Goal: Navigation & Orientation: Find specific page/section

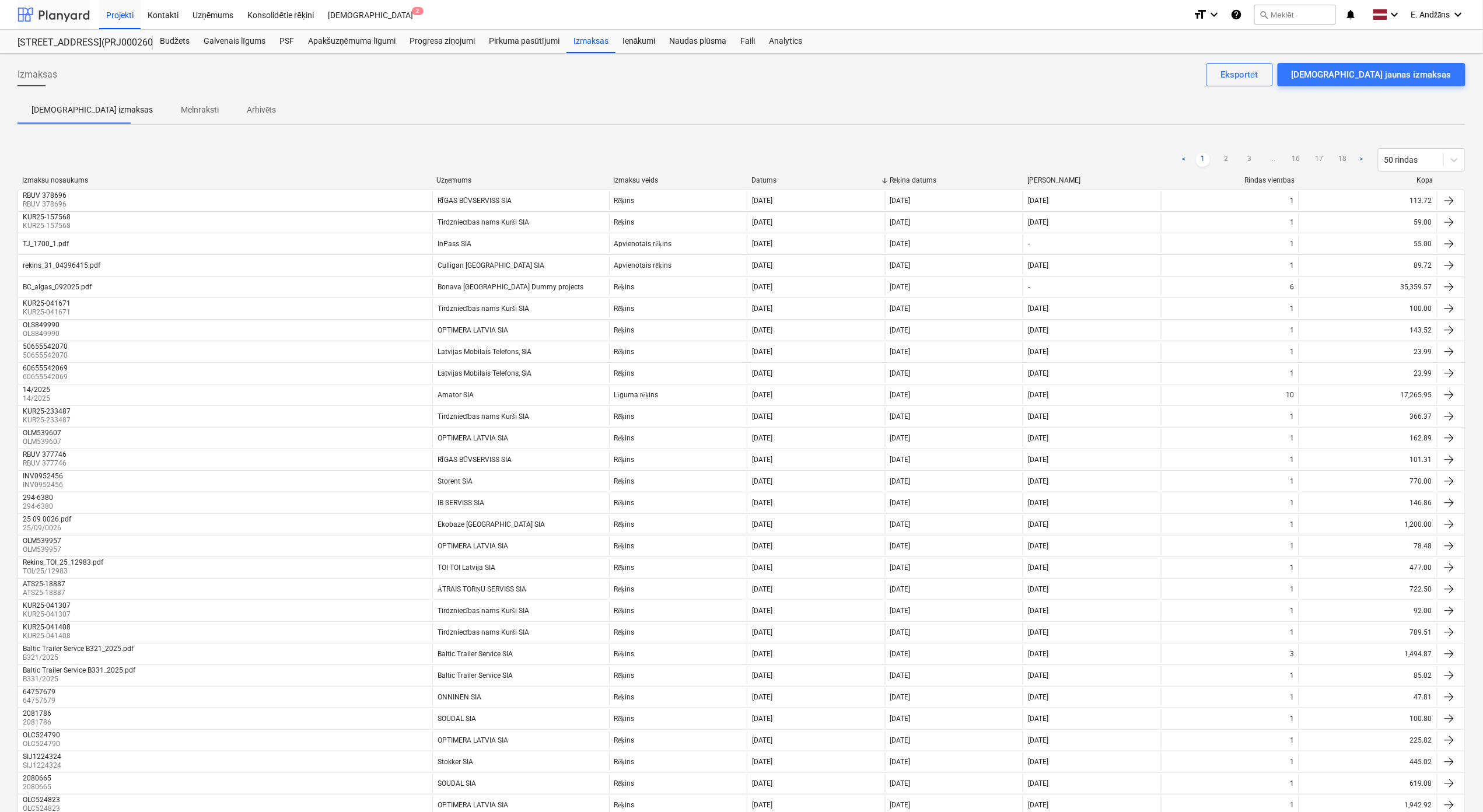
click at [54, 15] on div at bounding box center [53, 15] width 73 height 29
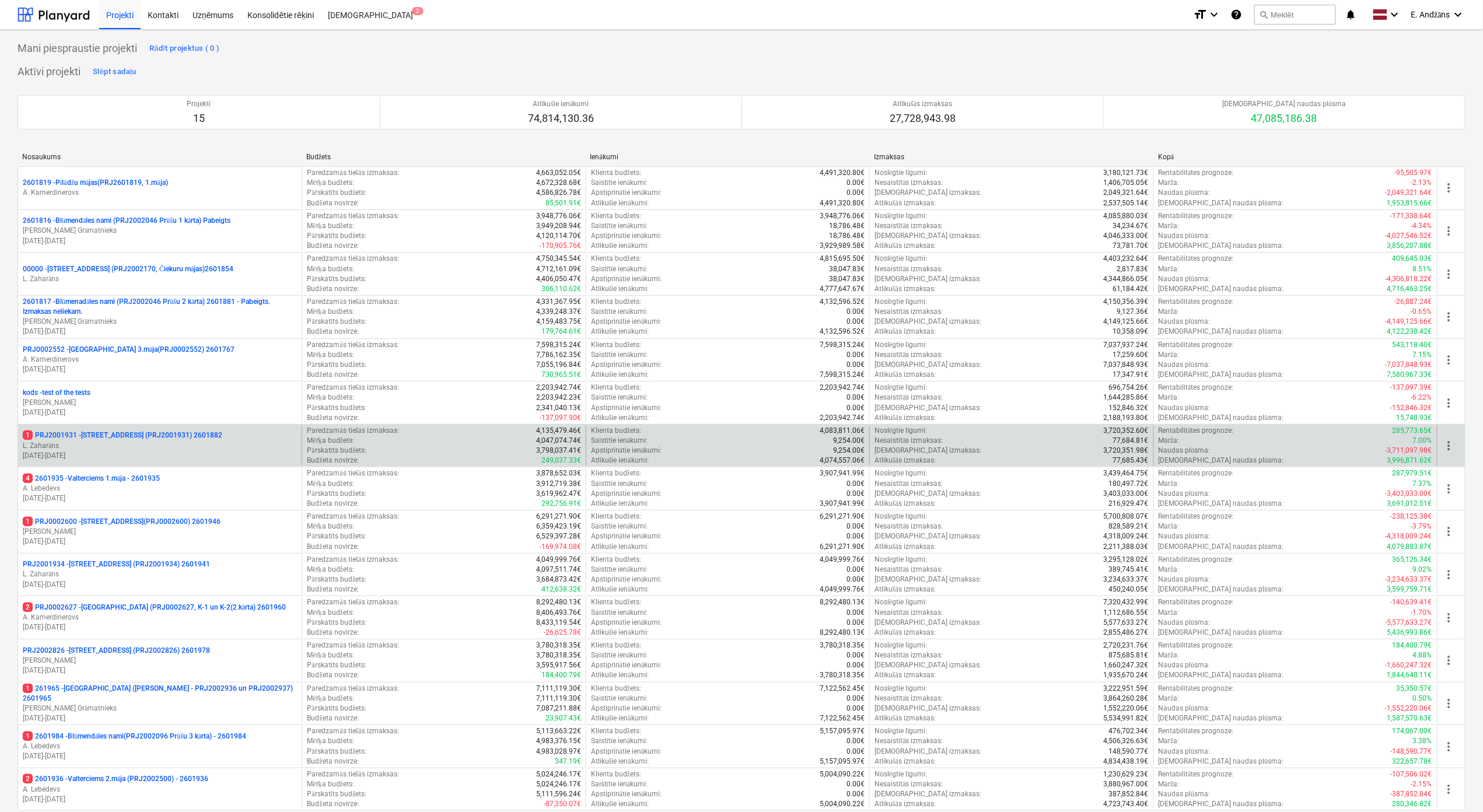
click at [70, 439] on p "1 PRJ2001931 - [STREET_ADDRESS] (PRJ2001931) 2601882" at bounding box center [122, 436] width 200 height 10
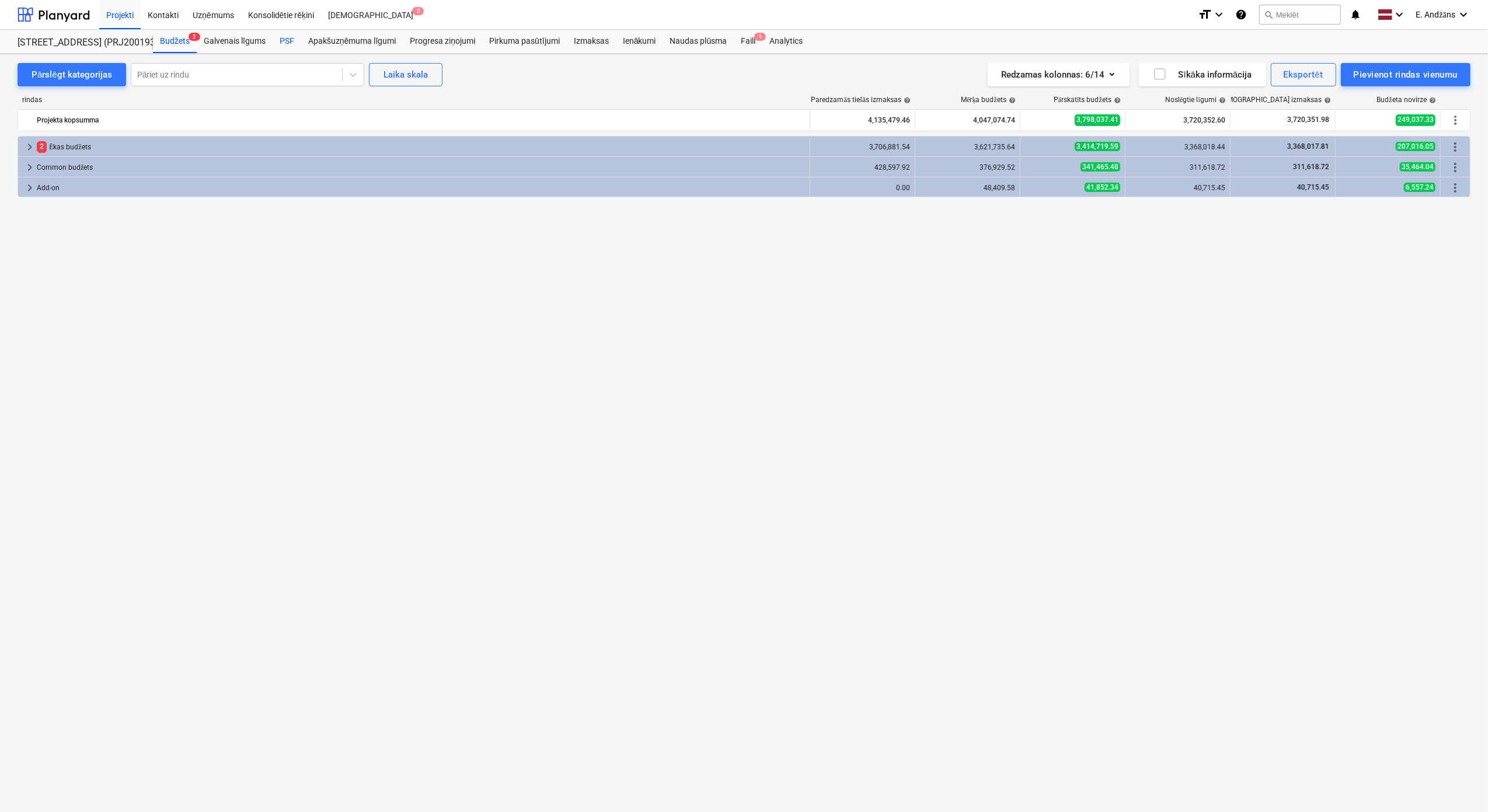
click at [281, 41] on div "PSF" at bounding box center [286, 42] width 28 height 23
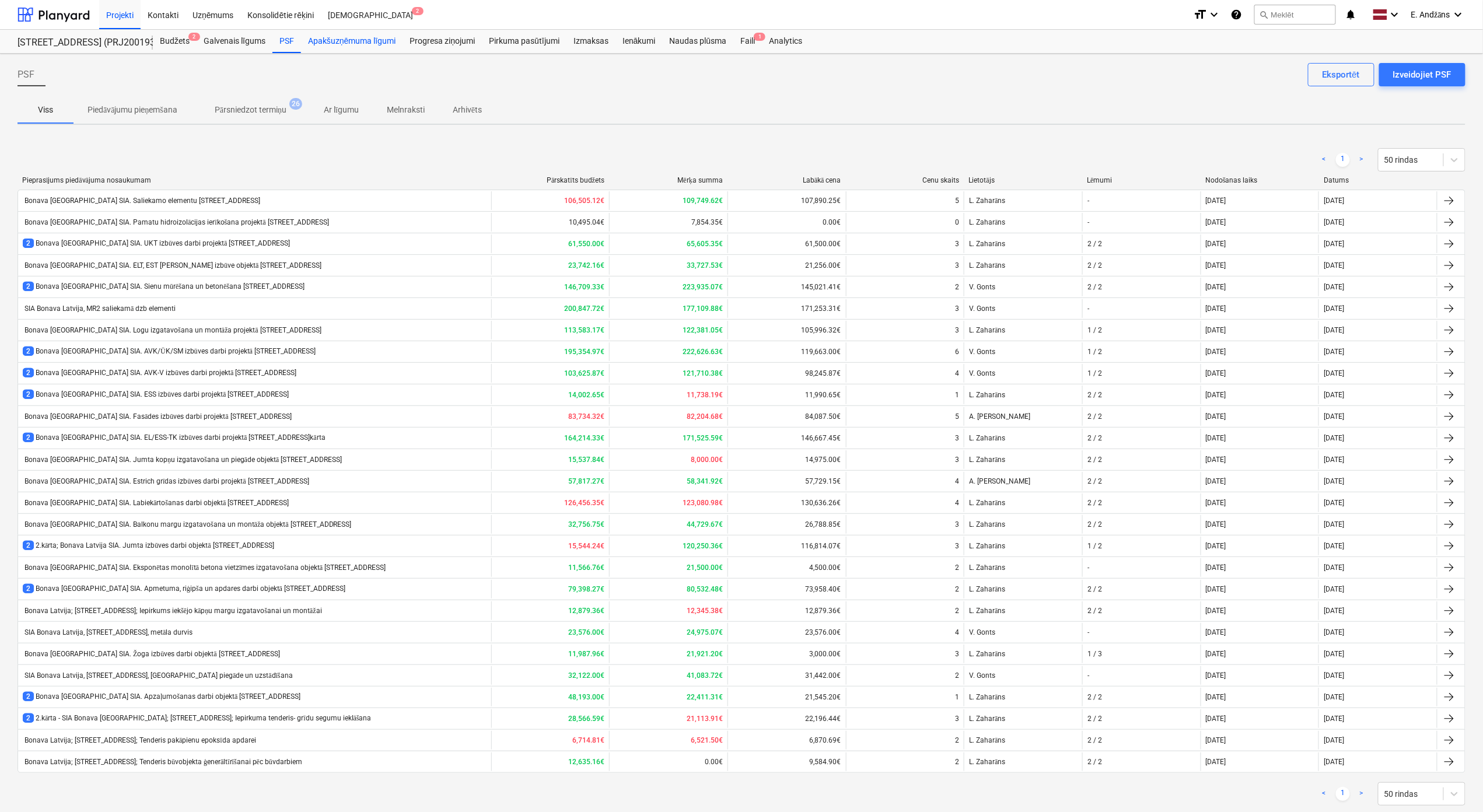
click at [375, 37] on div "Apakšuzņēmuma līgumi" at bounding box center [351, 42] width 102 height 23
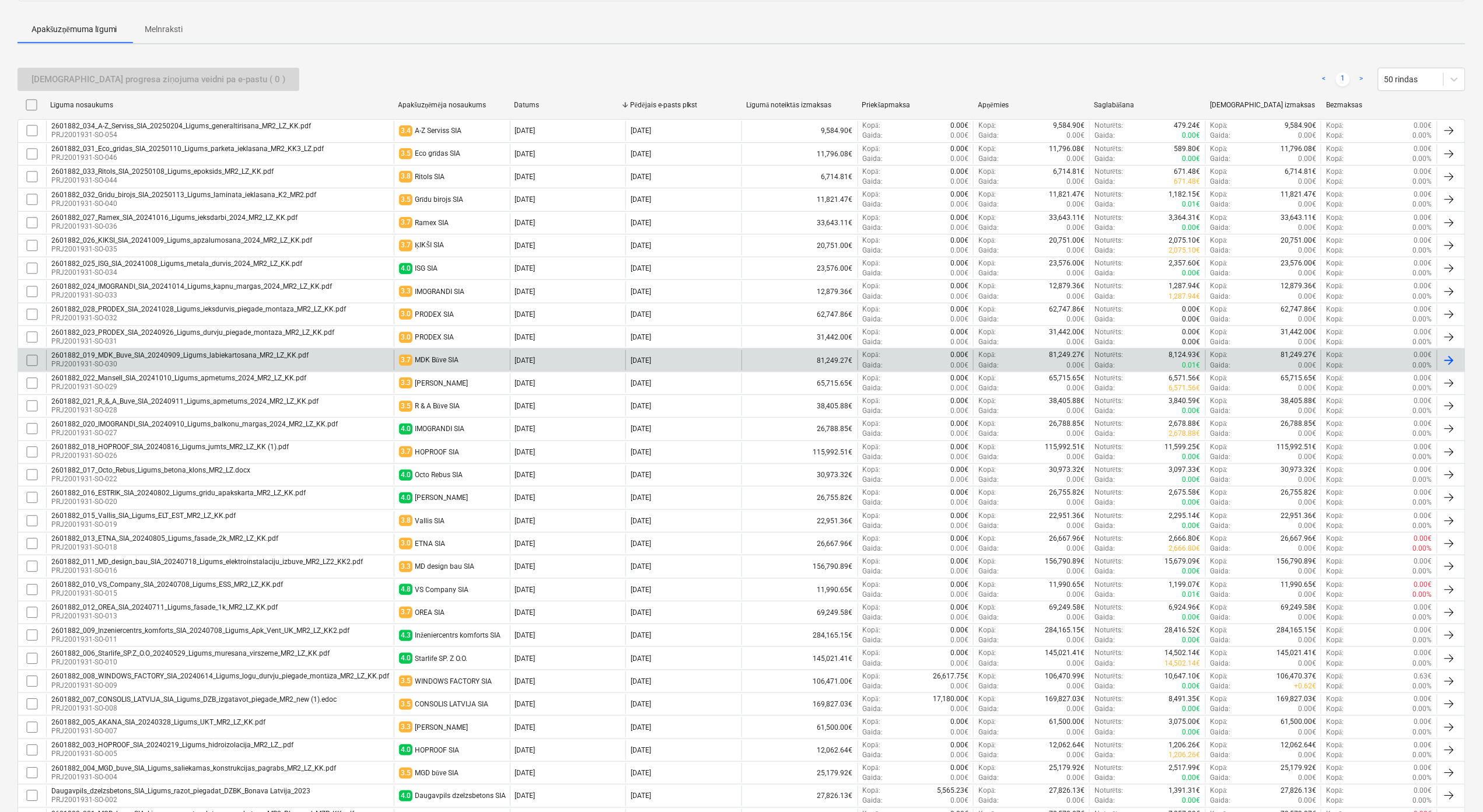
scroll to position [234, 0]
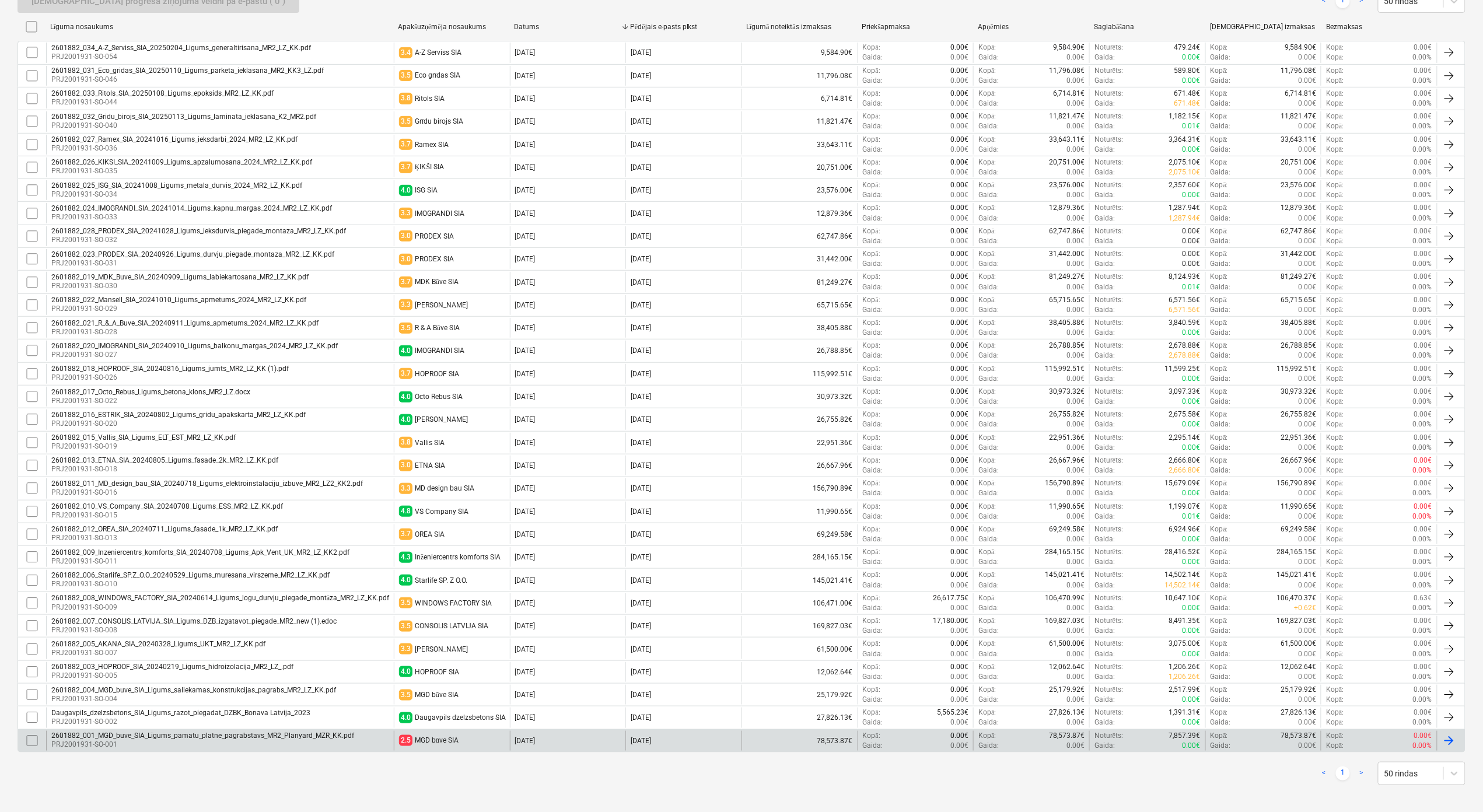
click at [136, 739] on div "2601882_001_MGD_buve_SIA_Ligums_pamatu_platne_pagrabstavs_MR2_Planyard_MZR_KK.p…" at bounding box center [203, 735] width 303 height 8
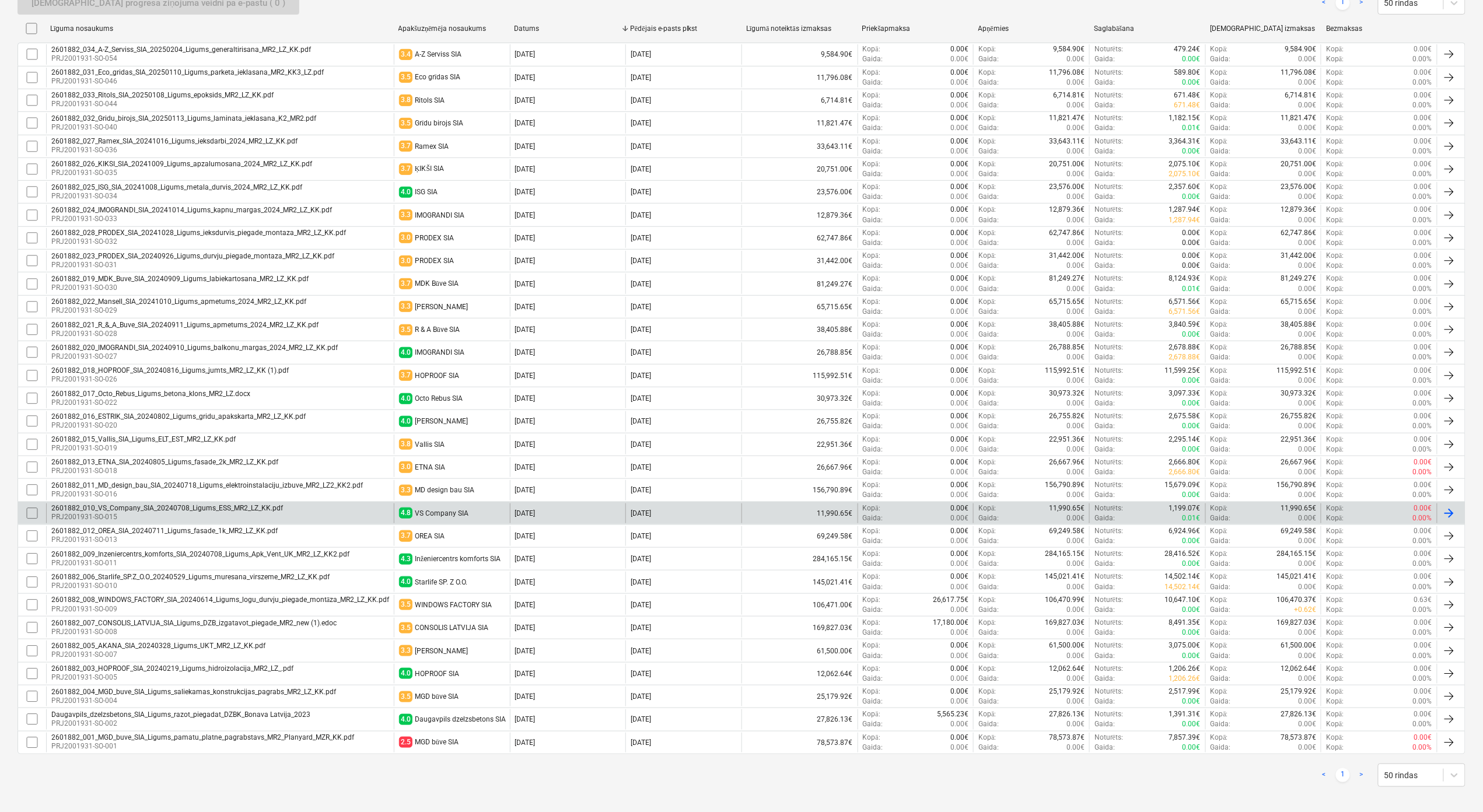
scroll to position [234, 0]
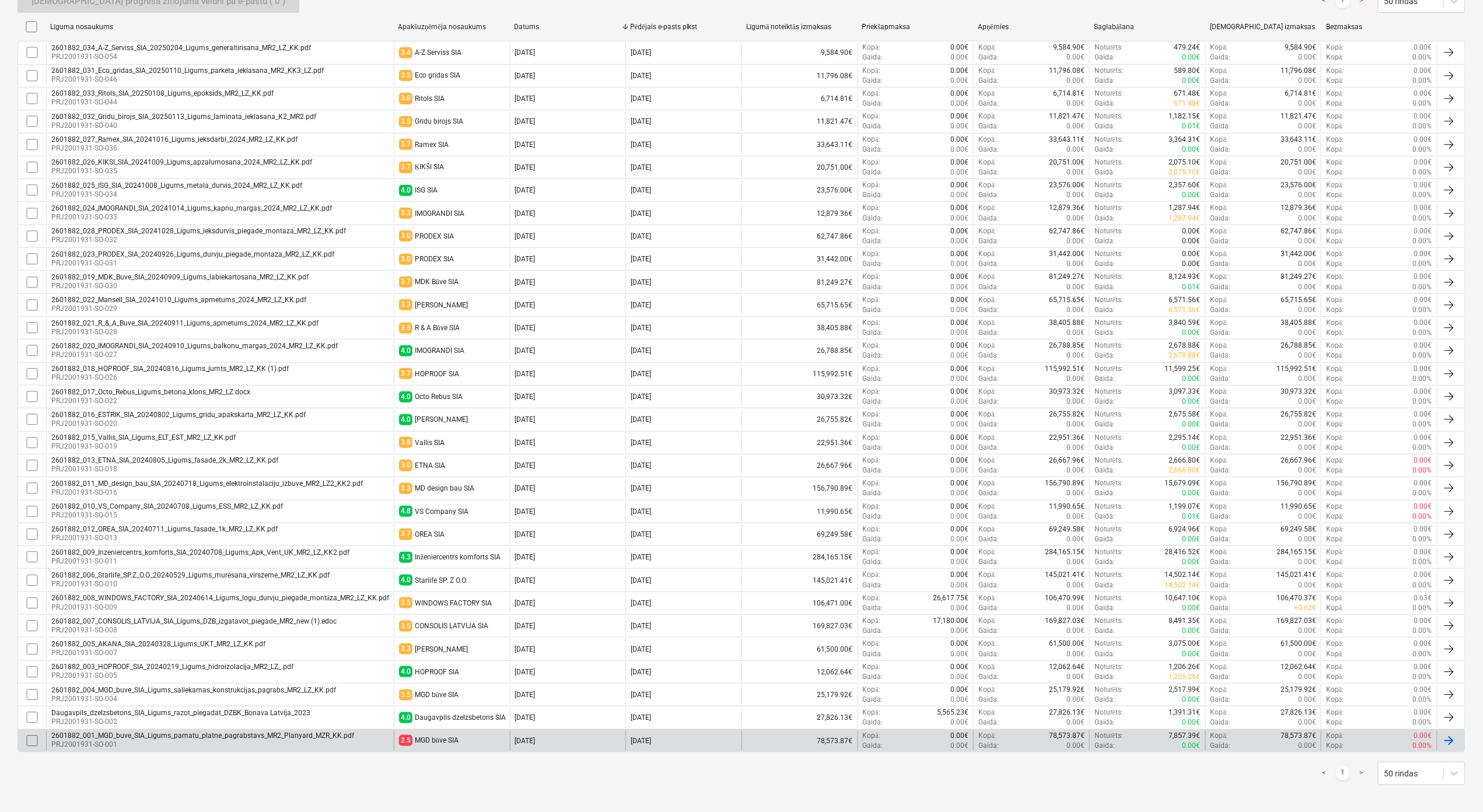
click at [1444, 744] on div at bounding box center [1449, 740] width 14 height 14
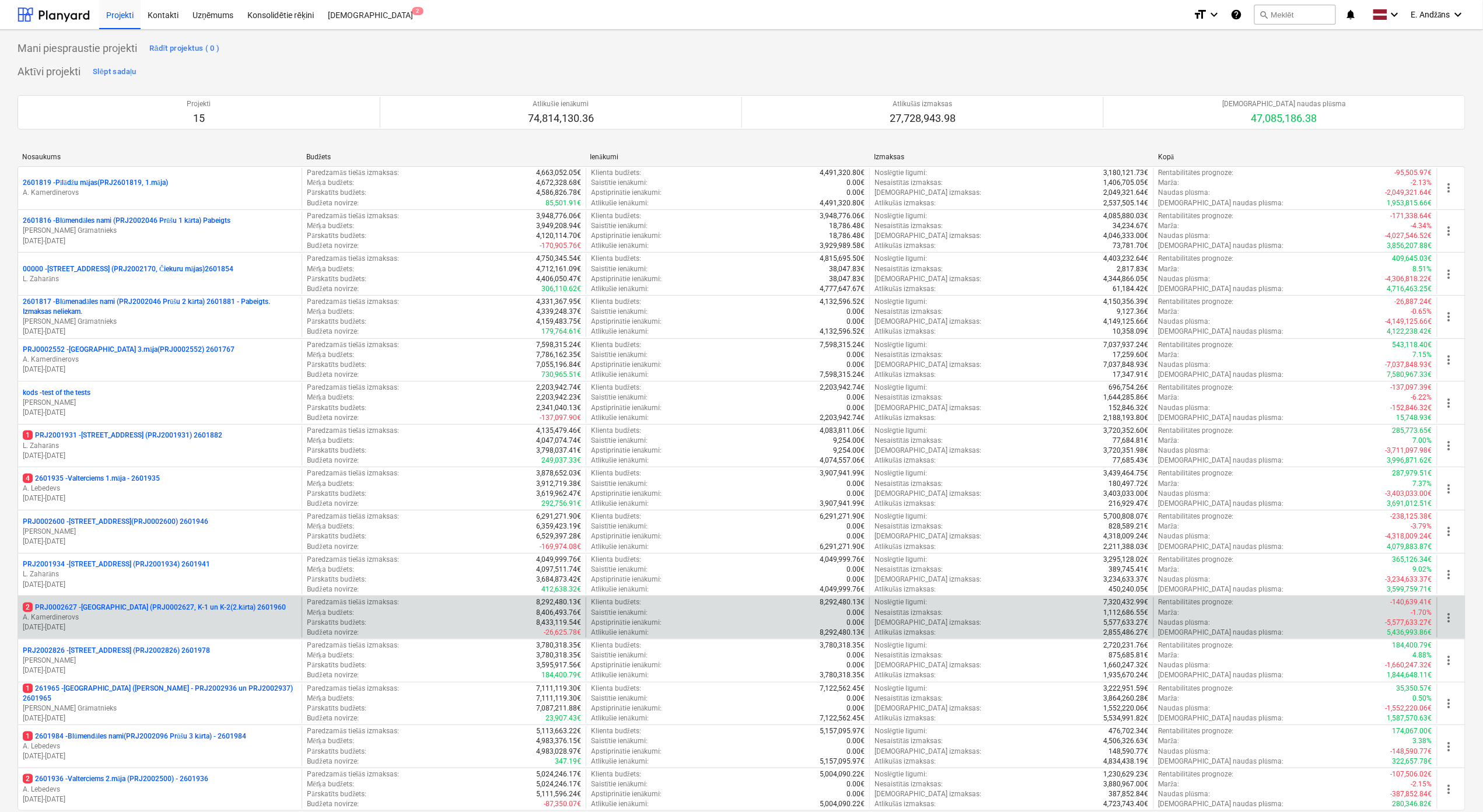
click at [97, 609] on p "2 PRJ0002627 - [GEOGRAPHIC_DATA] (PRJ0002627, K-1 un K-2(2.kārta) 2601960" at bounding box center [153, 607] width 263 height 10
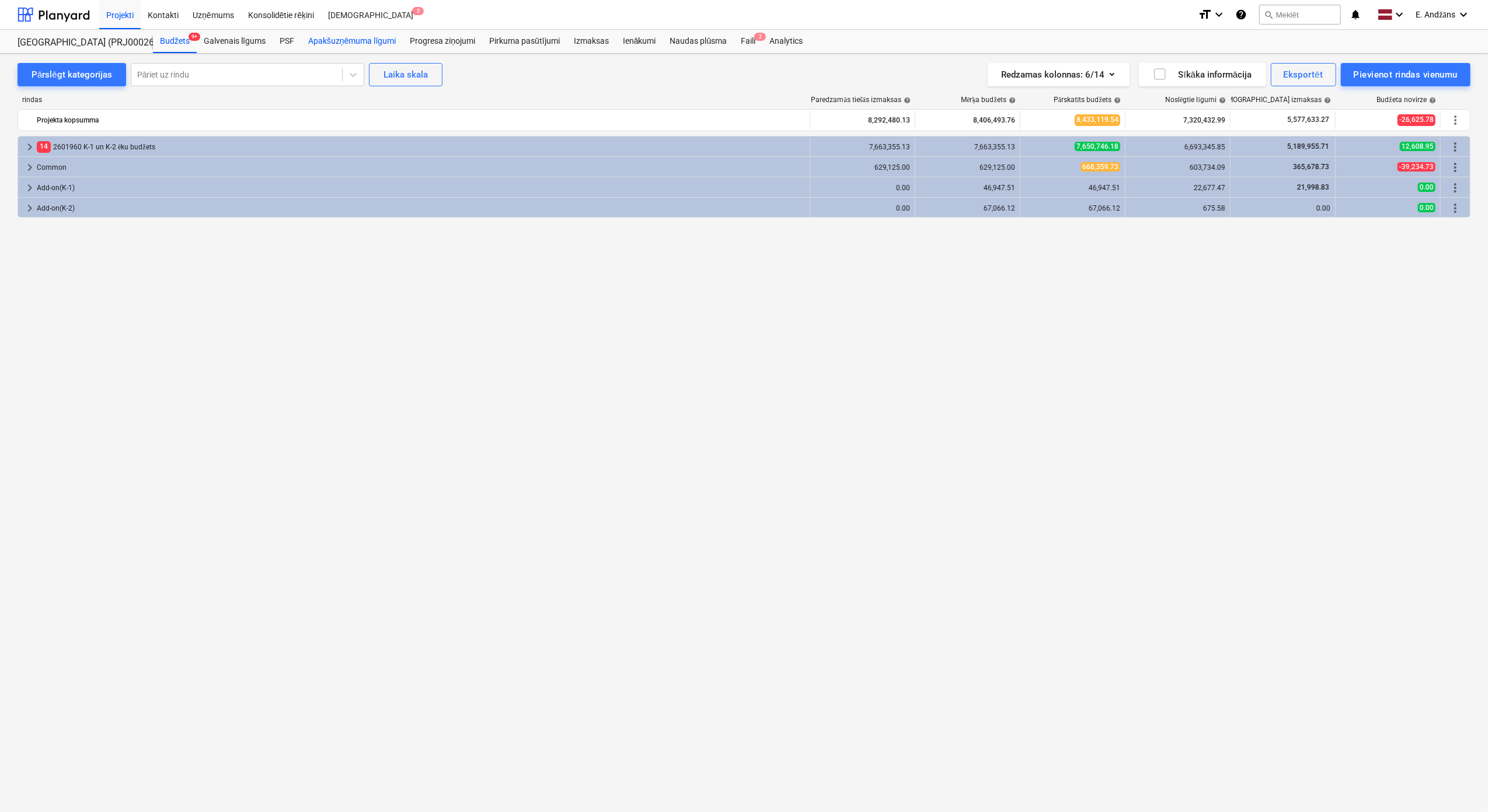
click at [388, 43] on div "Apakšuzņēmuma līgumi" at bounding box center [351, 42] width 102 height 23
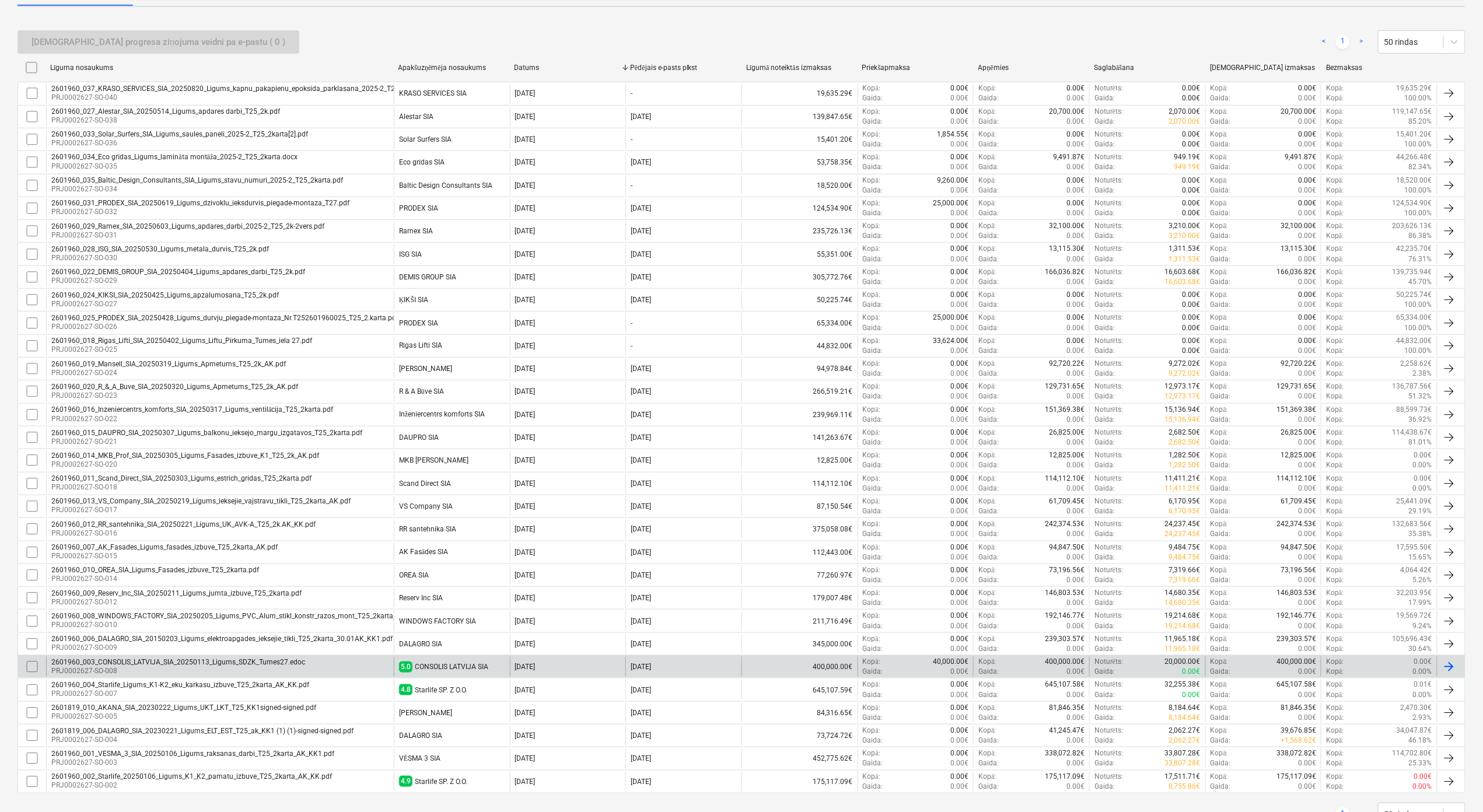
scroll to position [167, 0]
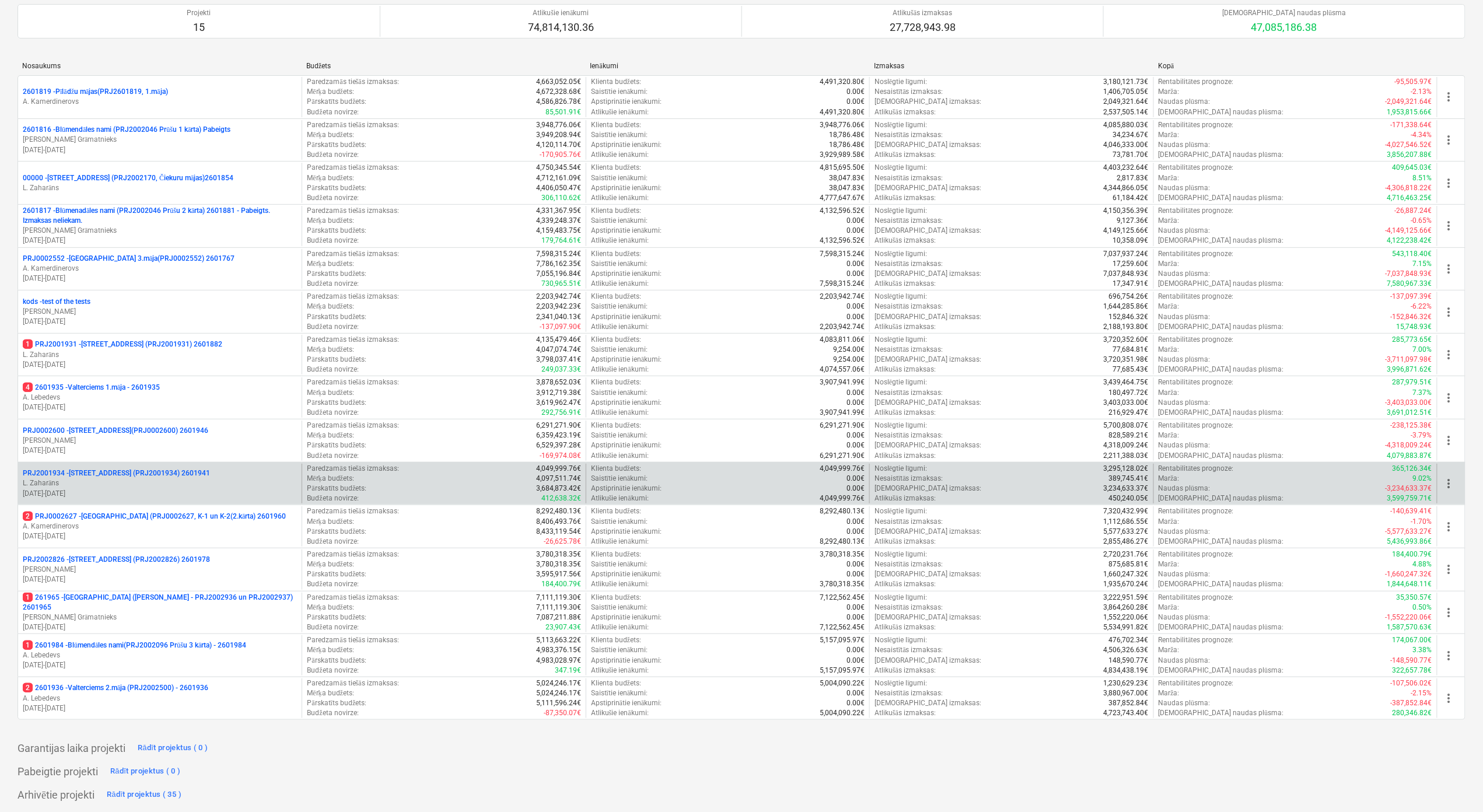
scroll to position [96, 0]
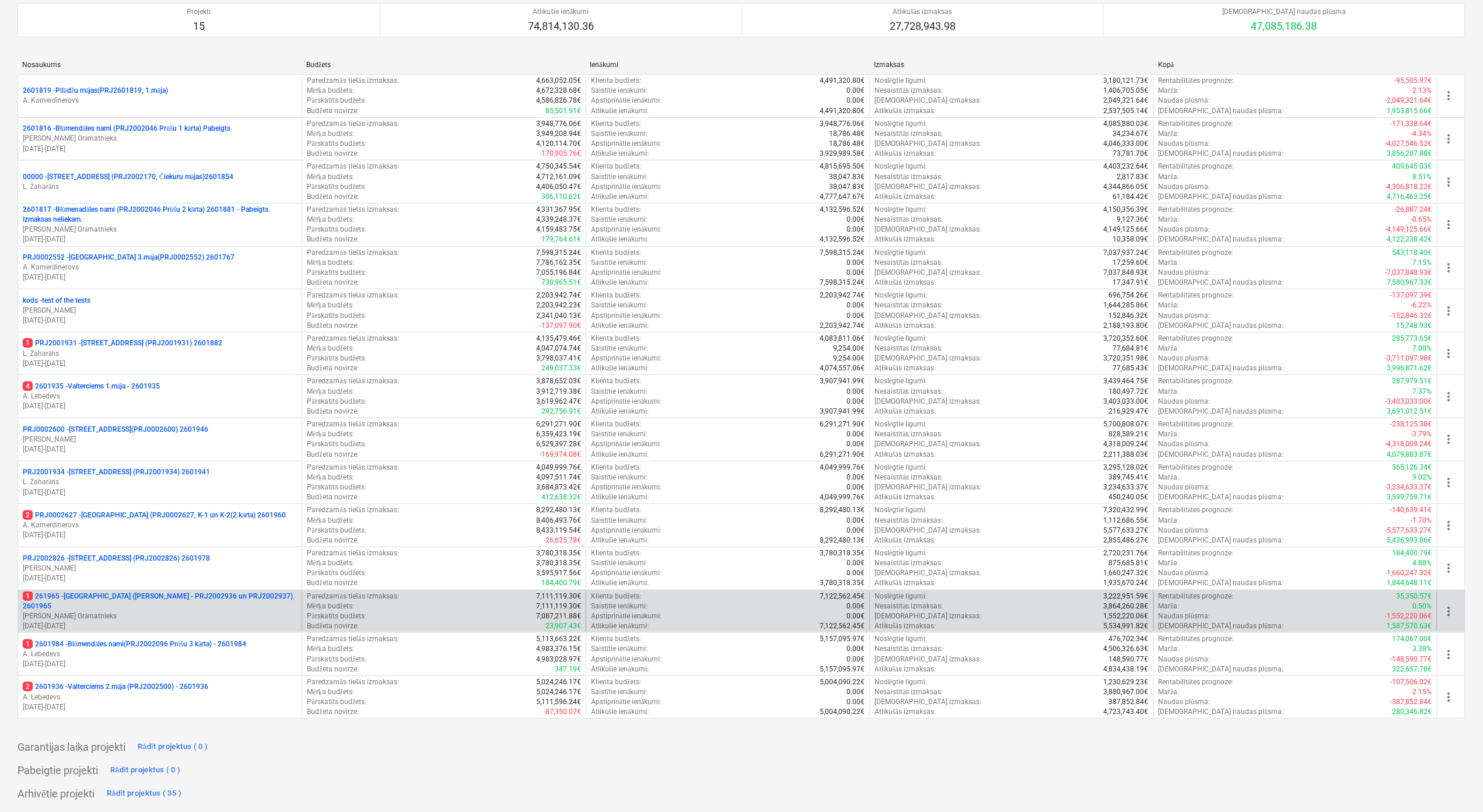
click at [75, 611] on p "[PERSON_NAME] Grāmatnieks" at bounding box center [159, 616] width 275 height 10
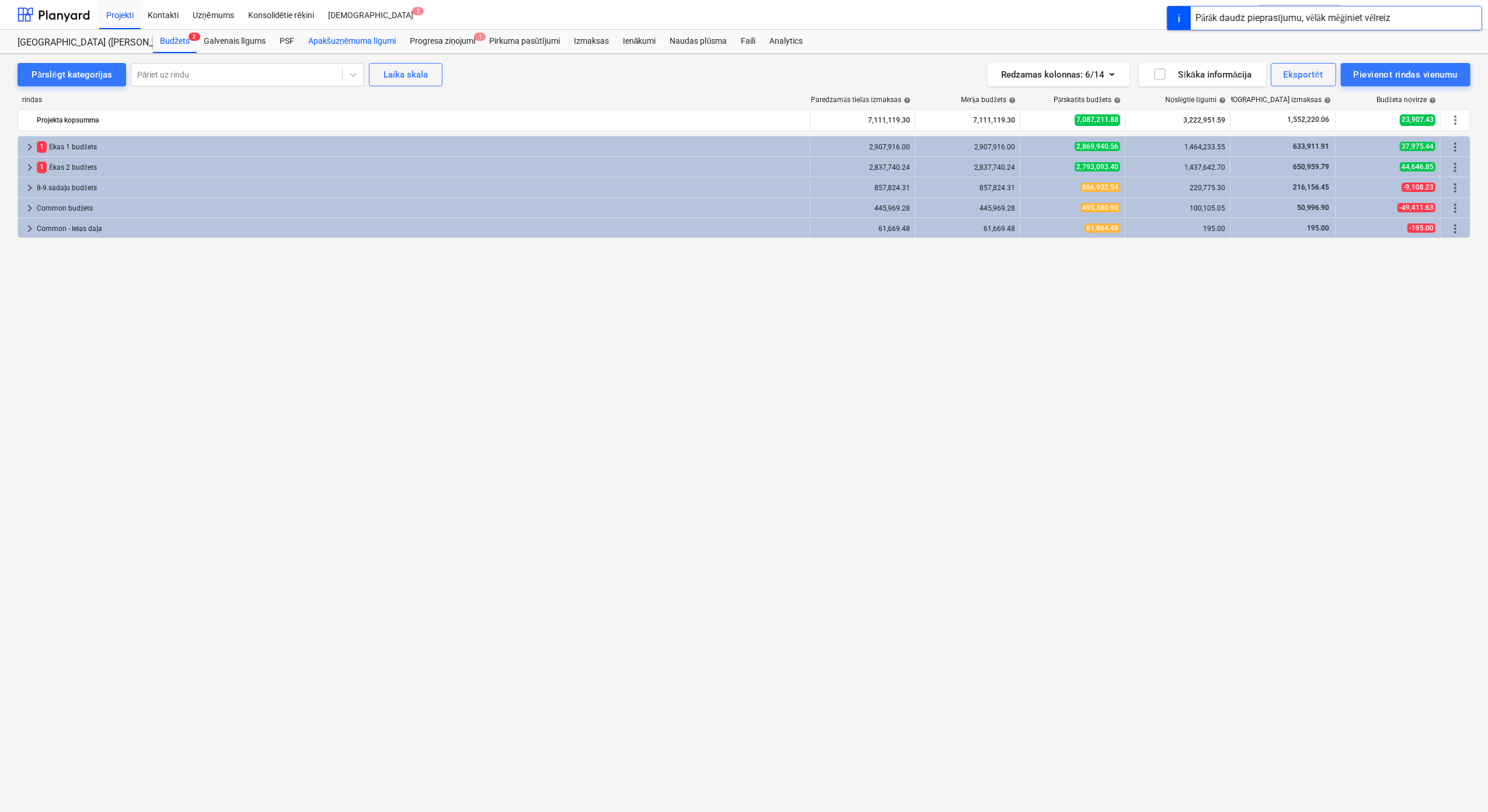
click at [356, 40] on div "Apakšuzņēmuma līgumi" at bounding box center [351, 42] width 102 height 23
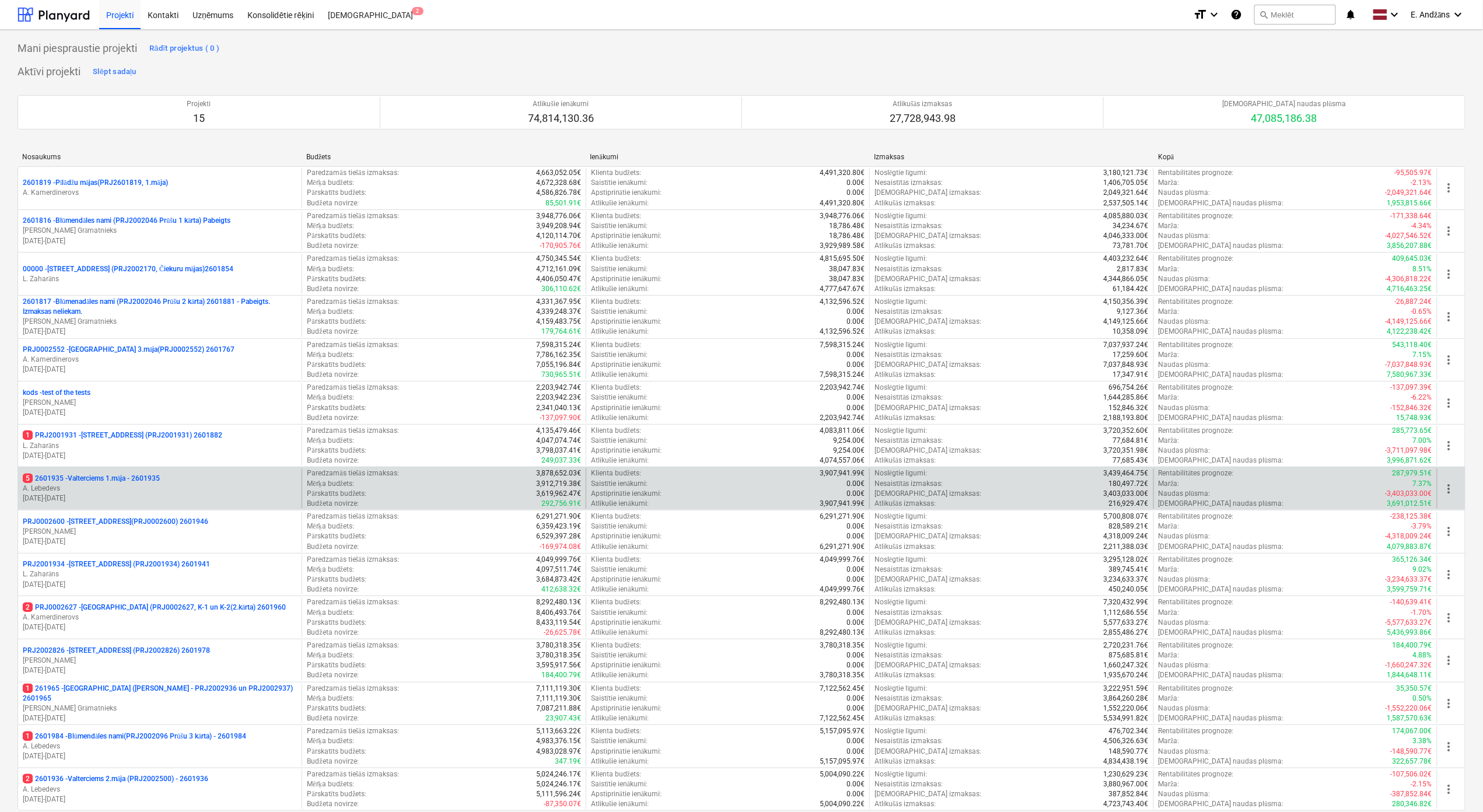
click at [123, 483] on p "5 2601935 - Valterciems 1.māja - 2601935" at bounding box center [90, 478] width 137 height 10
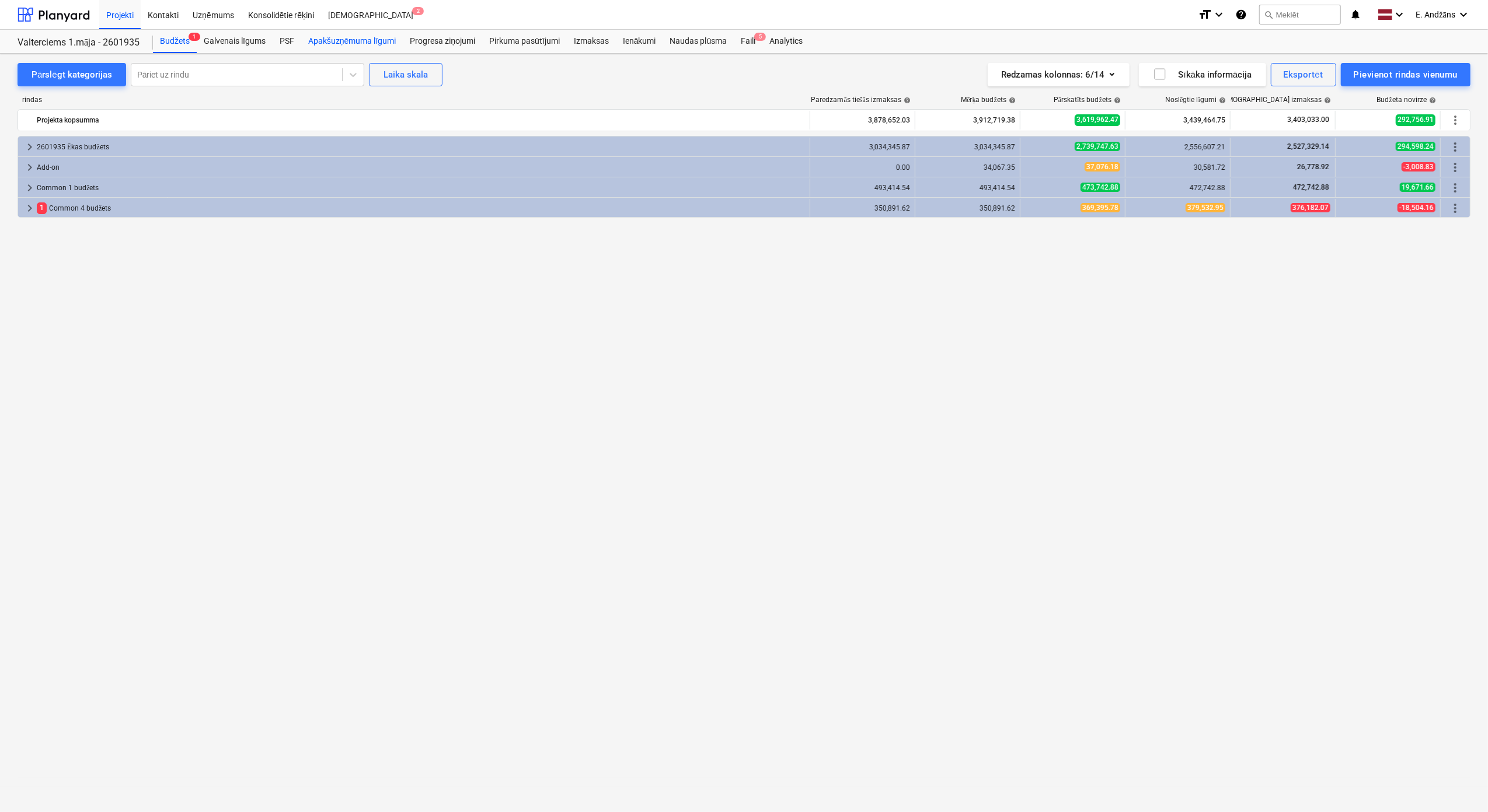
click at [332, 42] on div "Apakšuzņēmuma līgumi" at bounding box center [351, 42] width 102 height 23
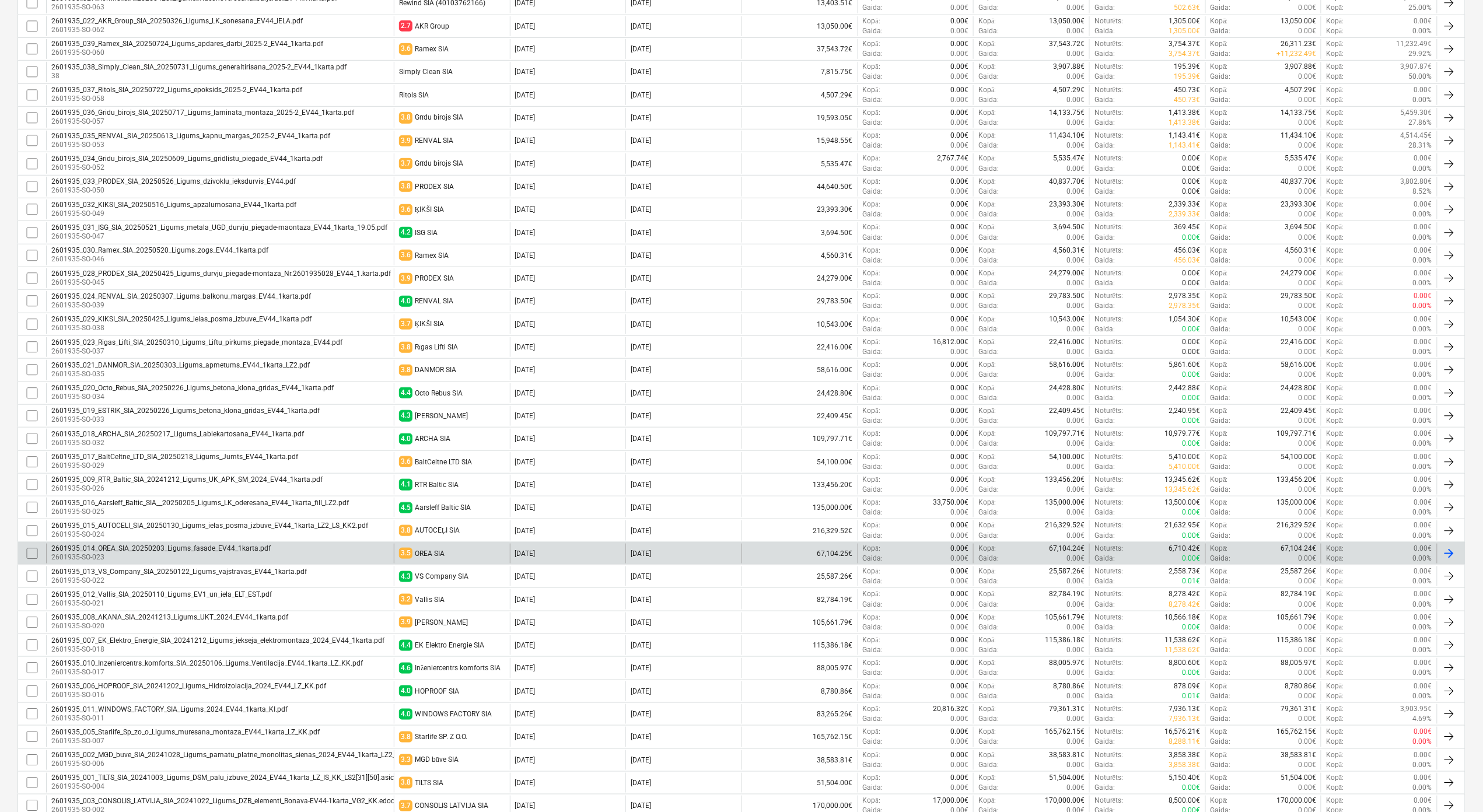
scroll to position [206, 0]
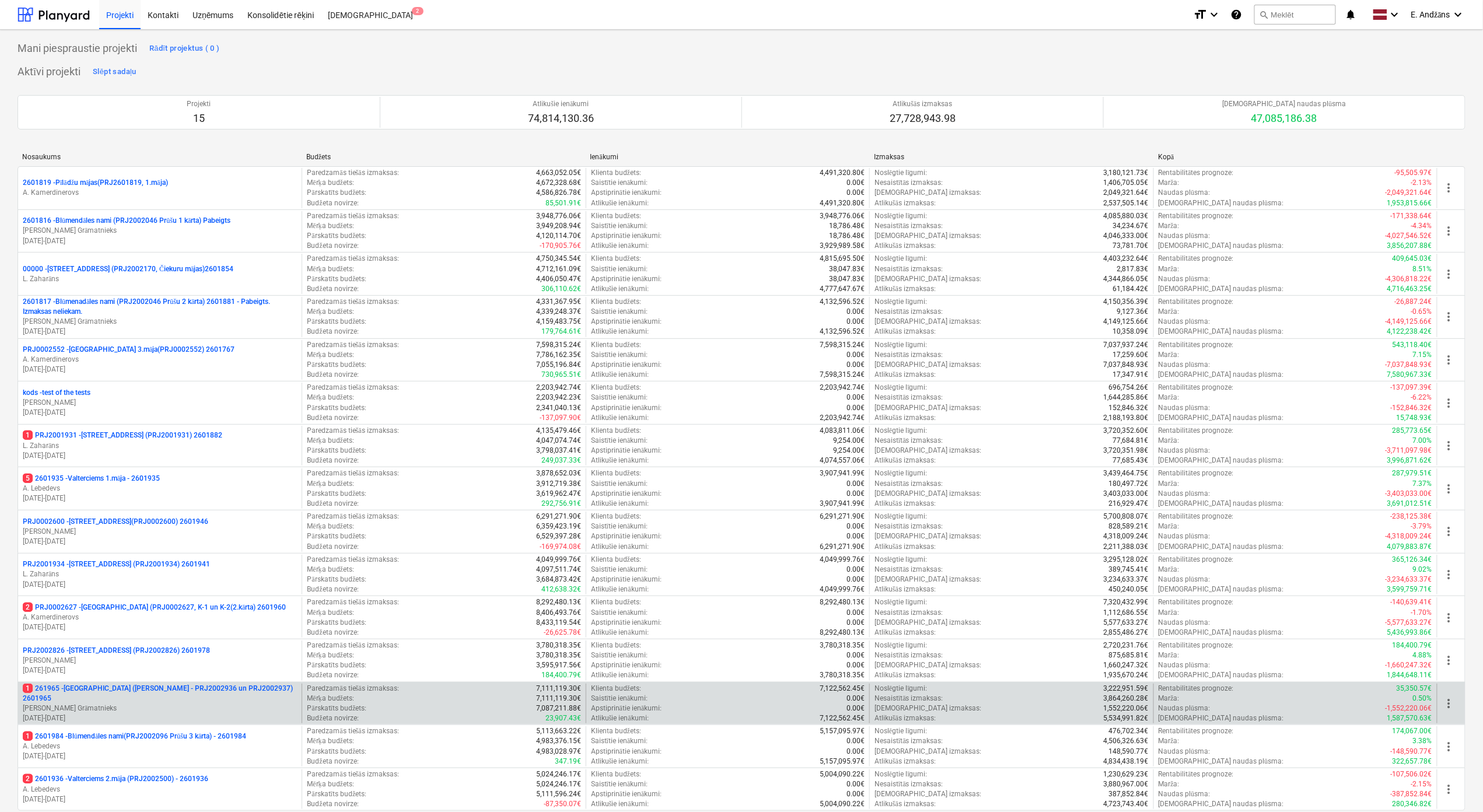
click at [80, 700] on p "1 261965 - [GEOGRAPHIC_DATA] ([PERSON_NAME] - PRJ2002936 un PRJ2002937) 2601965" at bounding box center [159, 694] width 275 height 19
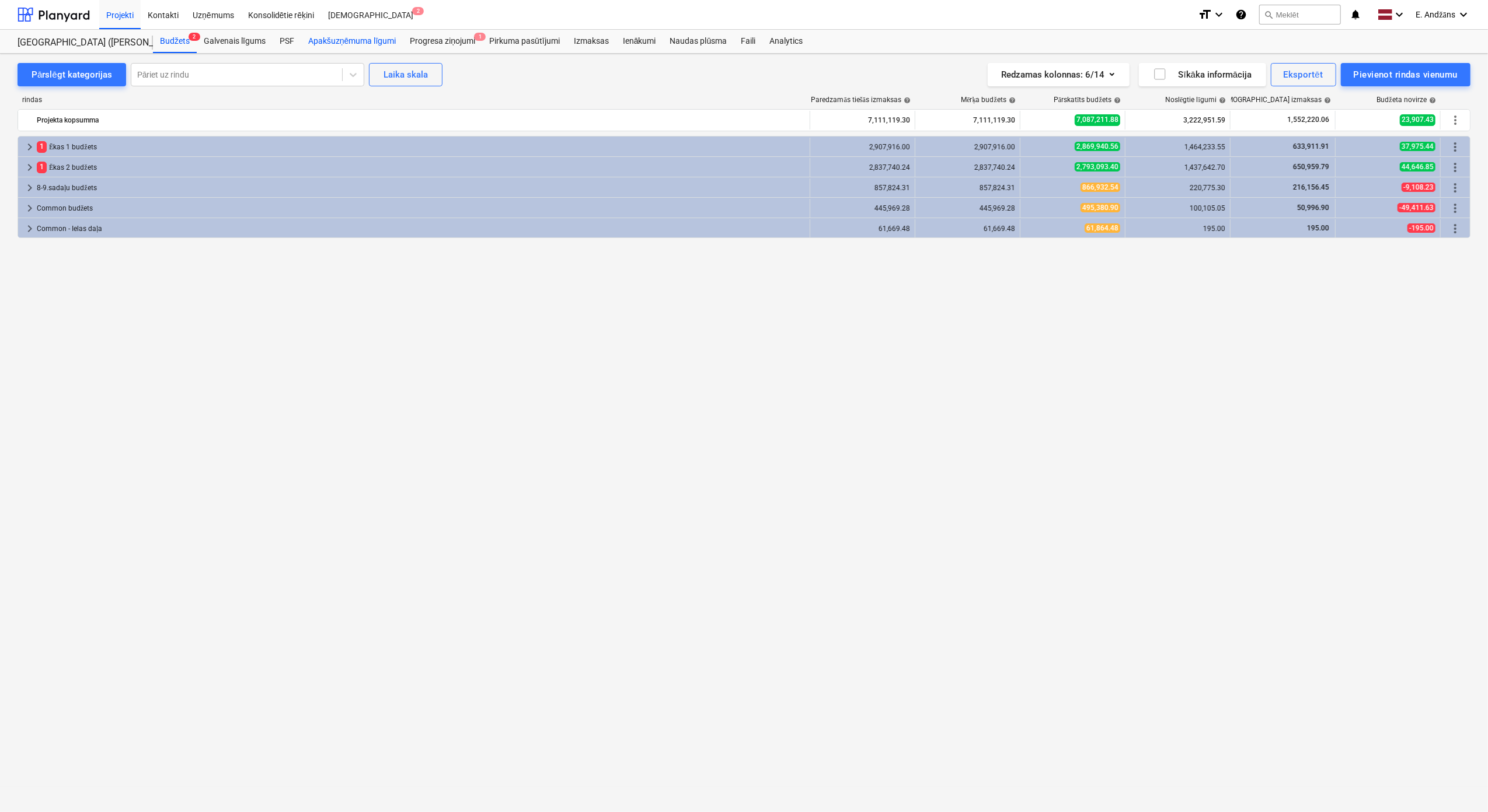
click at [342, 40] on div "Apakšuzņēmuma līgumi" at bounding box center [351, 42] width 102 height 23
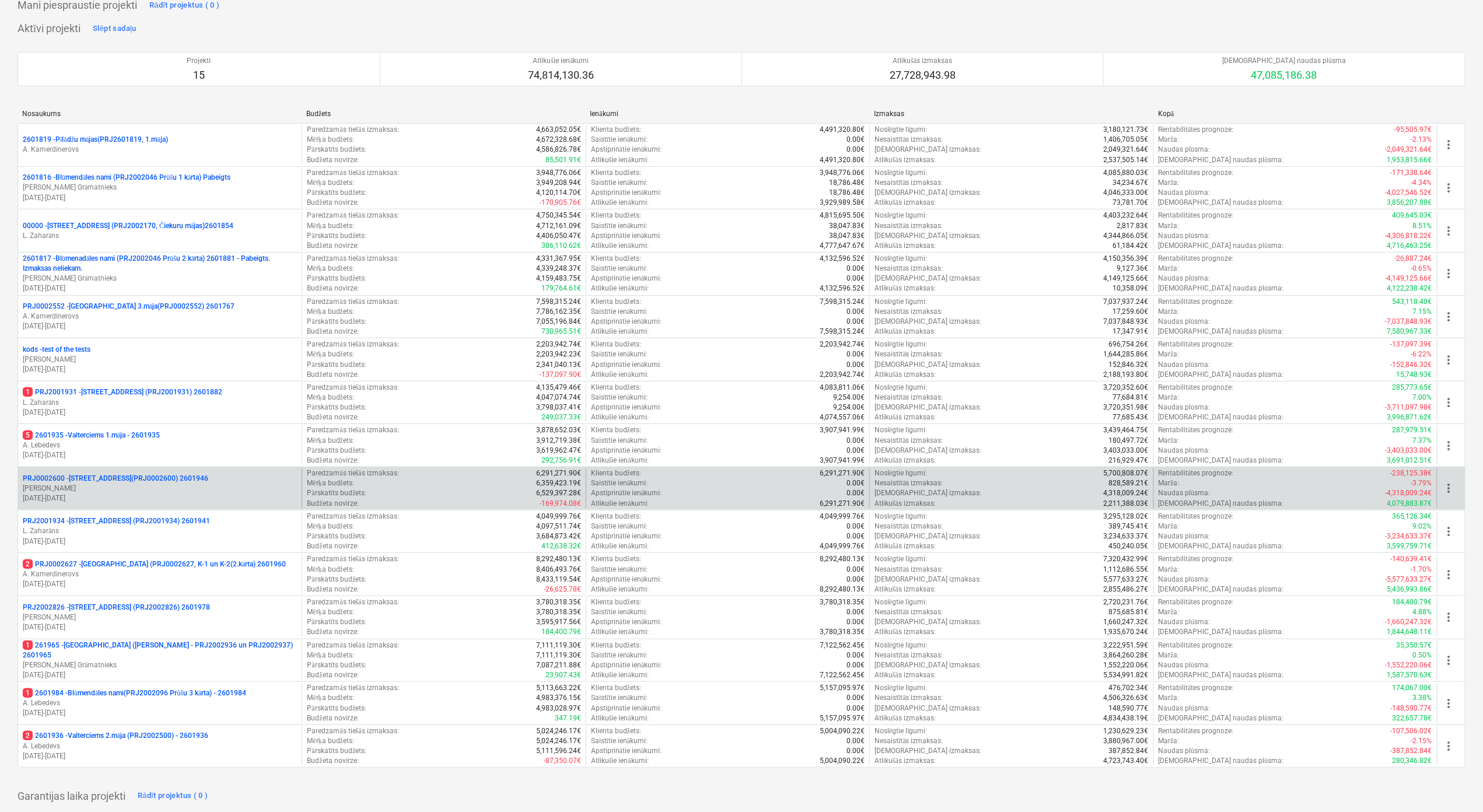
scroll to position [78, 0]
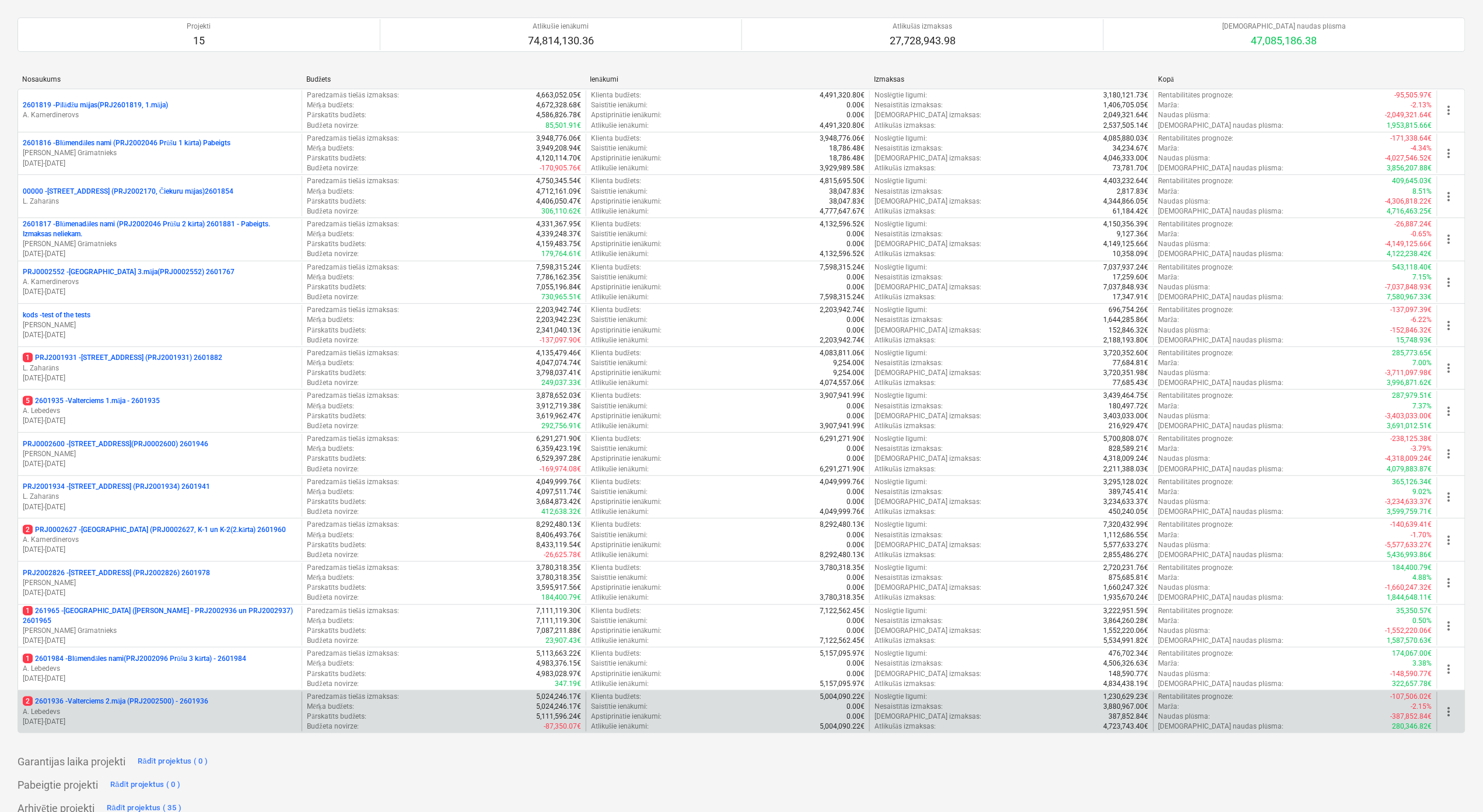
click at [91, 706] on p "2 2601936 - Valterciems 2.māja (PRJ2002500) - 2601936" at bounding box center [115, 701] width 185 height 10
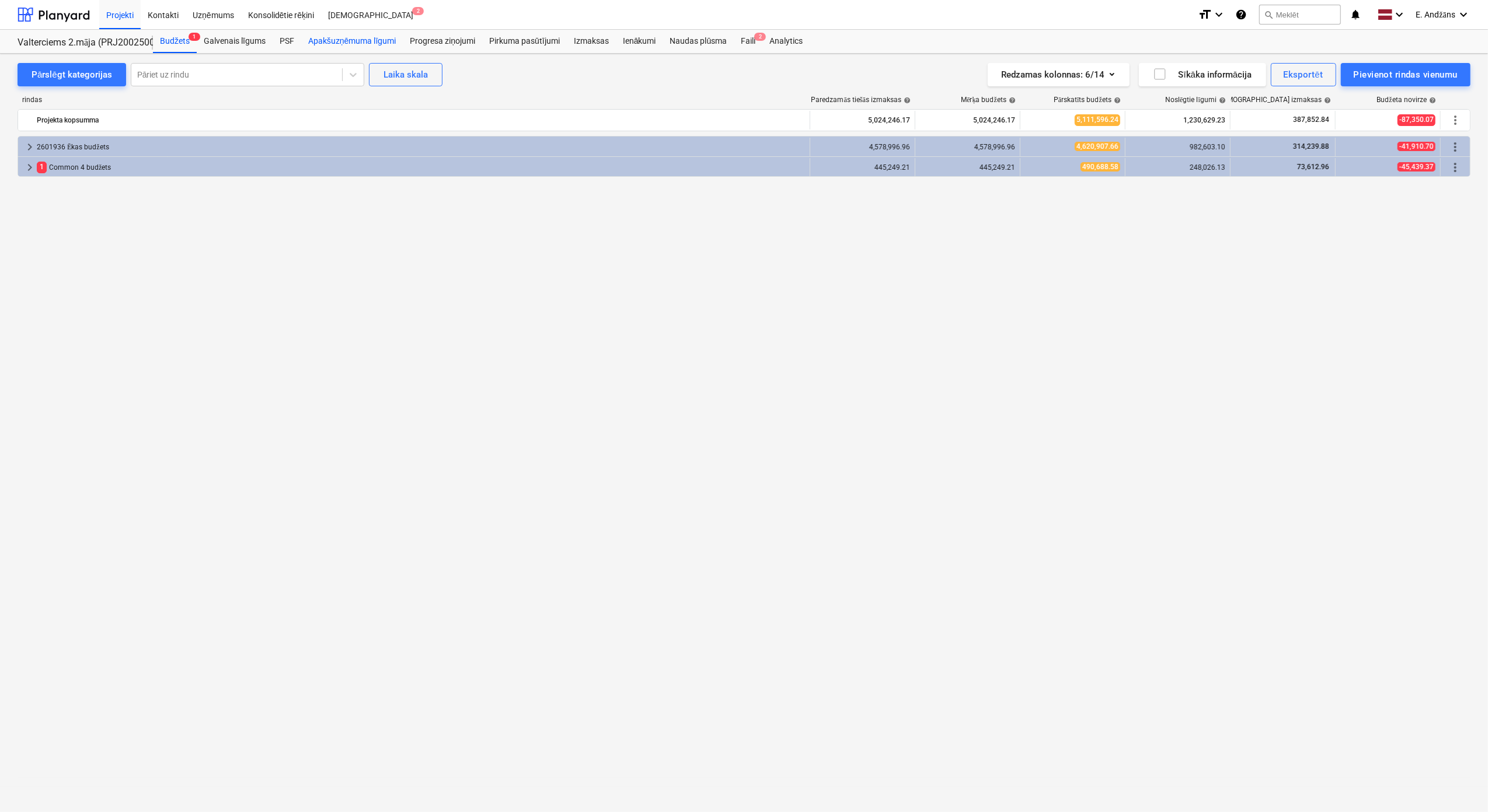
click at [368, 40] on div "Apakšuzņēmuma līgumi" at bounding box center [351, 42] width 102 height 23
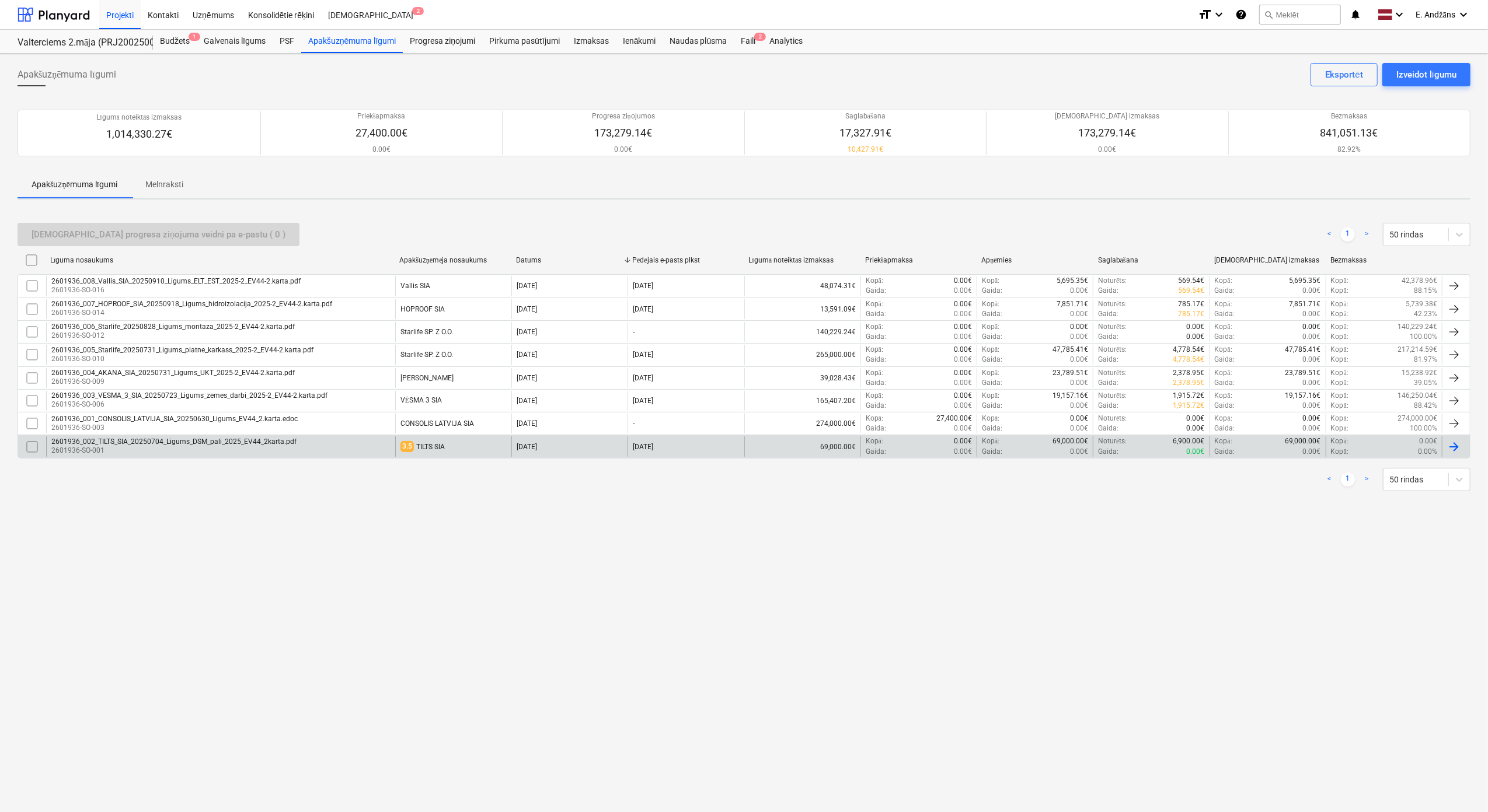
click at [407, 449] on span "3.5" at bounding box center [407, 446] width 14 height 11
